Goal: Task Accomplishment & Management: Use online tool/utility

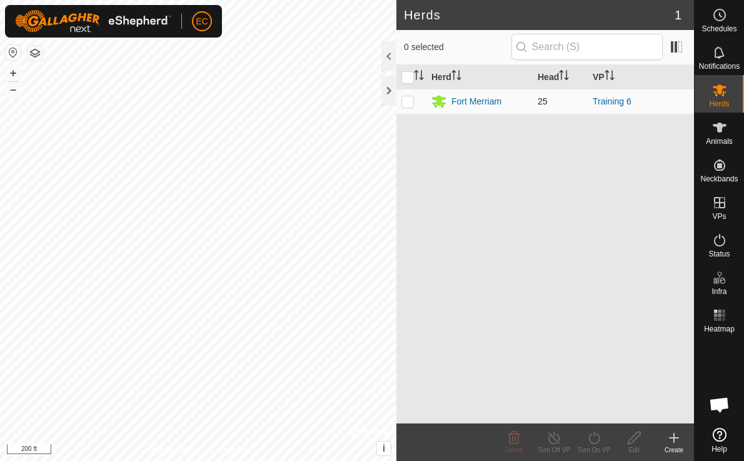
scroll to position [2740, 0]
click at [409, 101] on p-checkbox at bounding box center [407, 101] width 13 height 10
checkbox input "true"
click at [596, 445] on div "Turn On VP" at bounding box center [594, 449] width 40 height 9
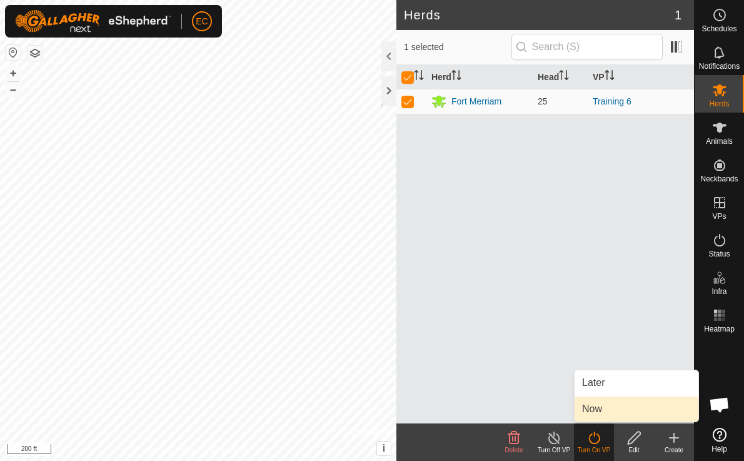
click at [603, 406] on link "Now" at bounding box center [637, 408] width 124 height 25
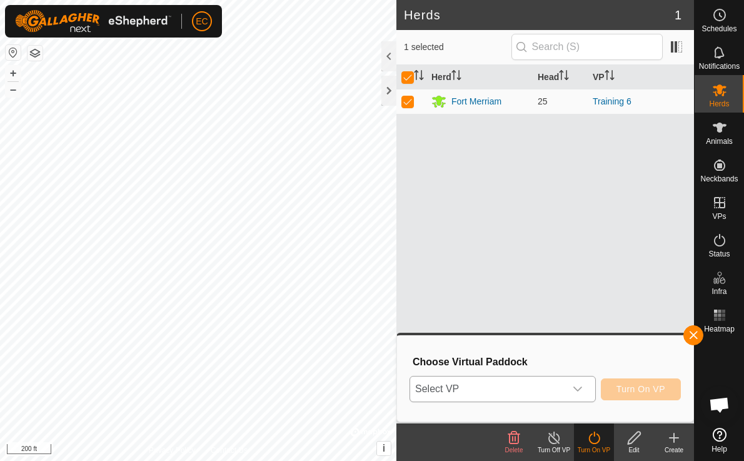
click at [573, 394] on div "dropdown trigger" at bounding box center [577, 388] width 25 height 25
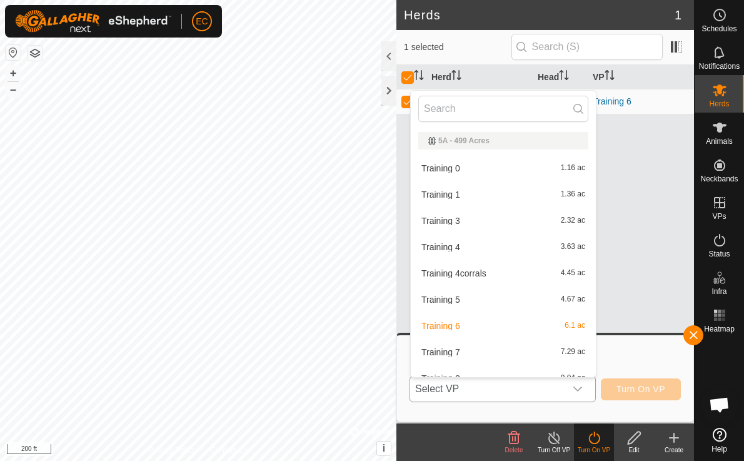
scroll to position [14, 0]
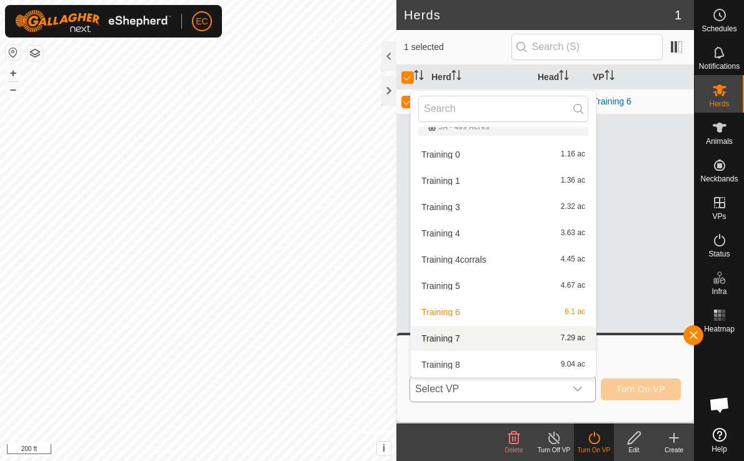
click at [526, 338] on li "Training 7 7.29 ac" at bounding box center [503, 338] width 185 height 25
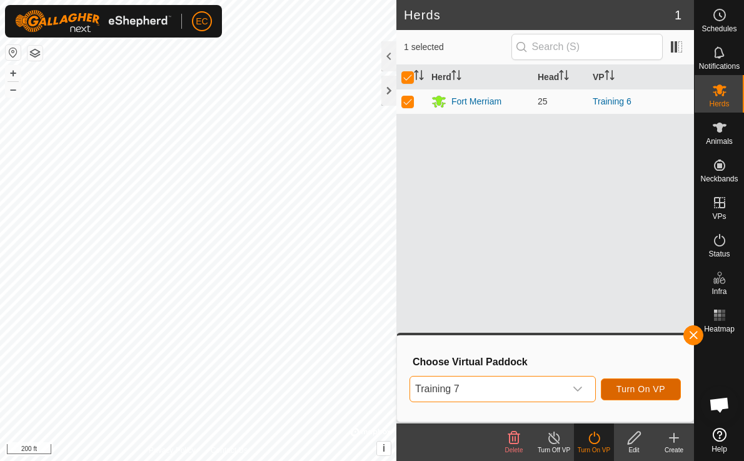
click at [642, 391] on span "Turn On VP" at bounding box center [641, 389] width 49 height 10
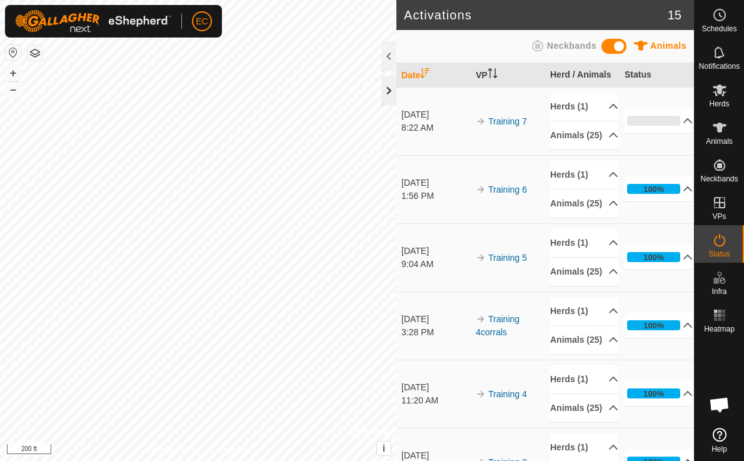
click at [385, 88] on div at bounding box center [388, 91] width 15 height 30
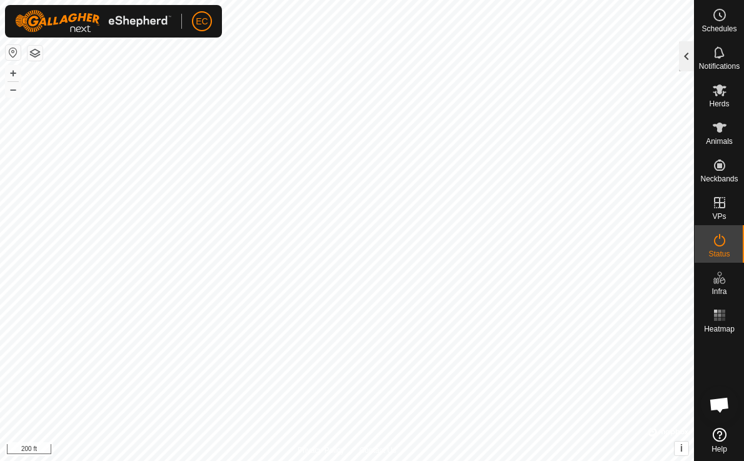
click at [685, 51] on div at bounding box center [686, 56] width 15 height 30
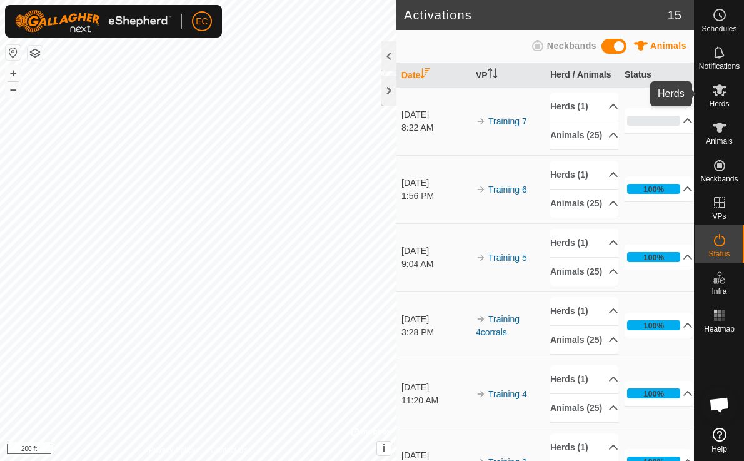
click at [719, 84] on icon at bounding box center [720, 90] width 14 height 12
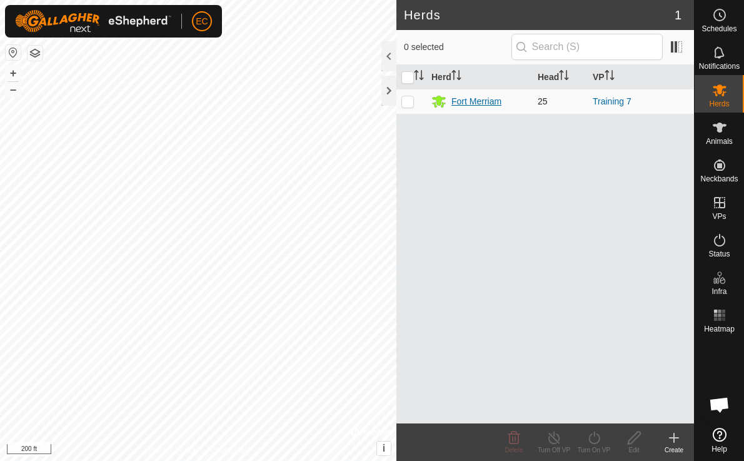
click at [464, 101] on div "Fort Merriam" at bounding box center [477, 101] width 50 height 13
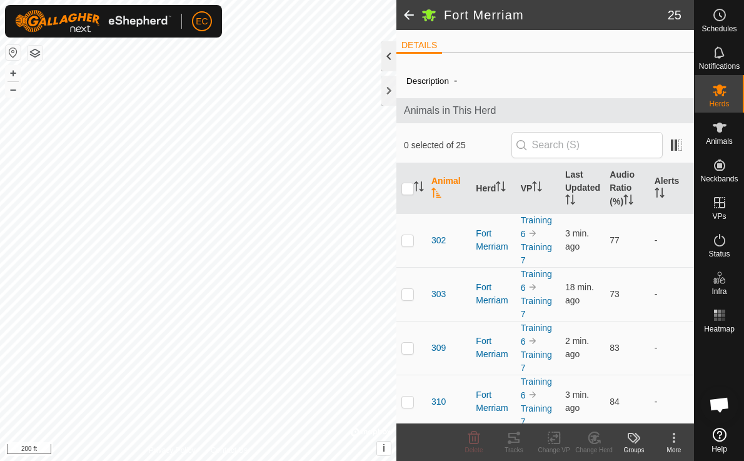
click at [388, 57] on div at bounding box center [388, 56] width 15 height 30
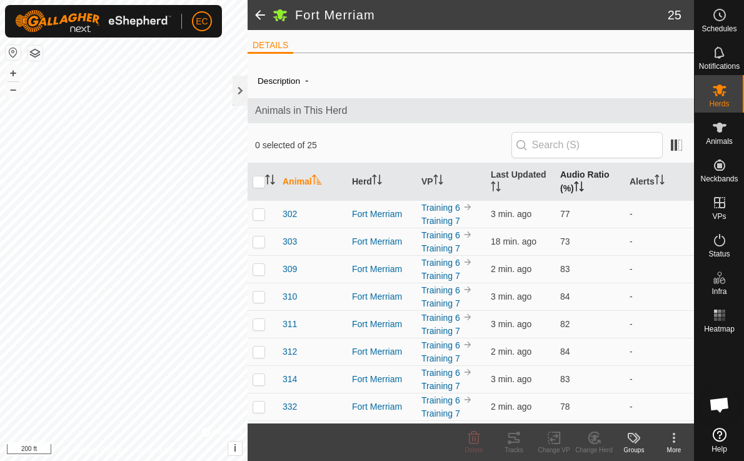
click at [574, 194] on th "Audio Ratio (%)" at bounding box center [589, 182] width 69 height 38
